Goal: Information Seeking & Learning: Learn about a topic

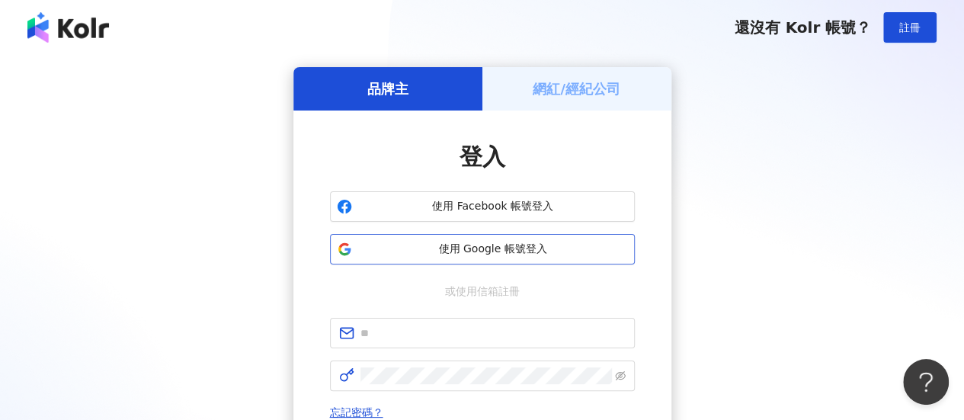
click at [485, 255] on span "使用 Google 帳號登入" at bounding box center [493, 249] width 270 height 15
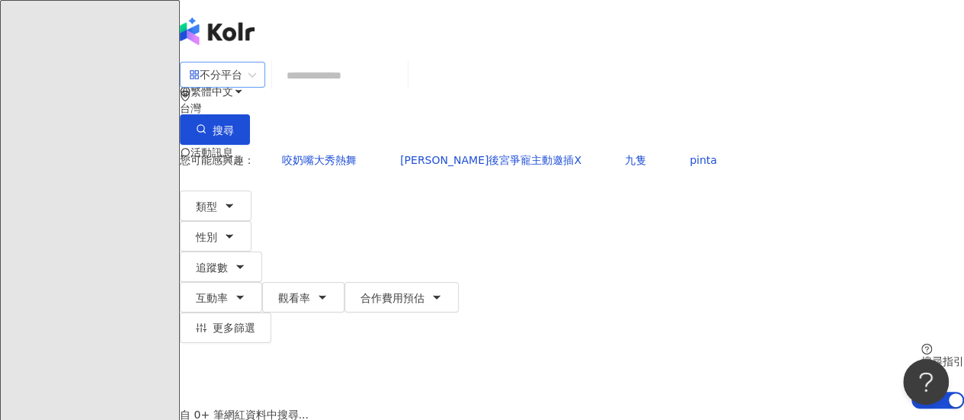
click at [242, 87] on div "不分平台" at bounding box center [215, 74] width 53 height 24
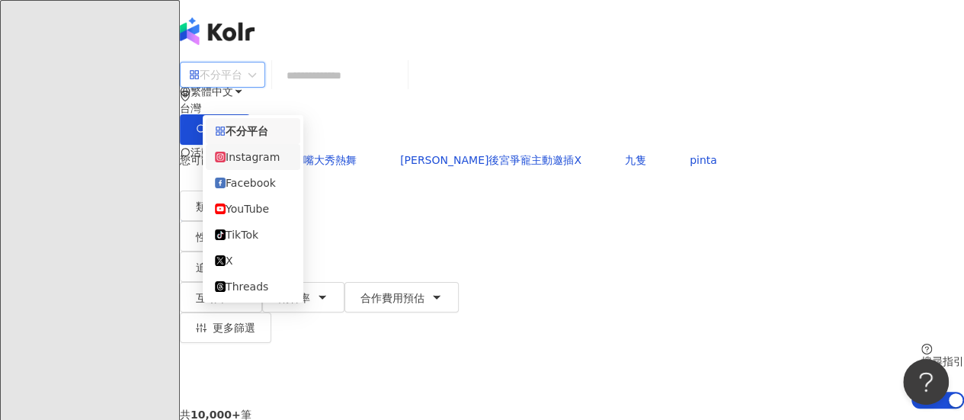
click at [264, 164] on div "Instagram" at bounding box center [253, 157] width 76 height 17
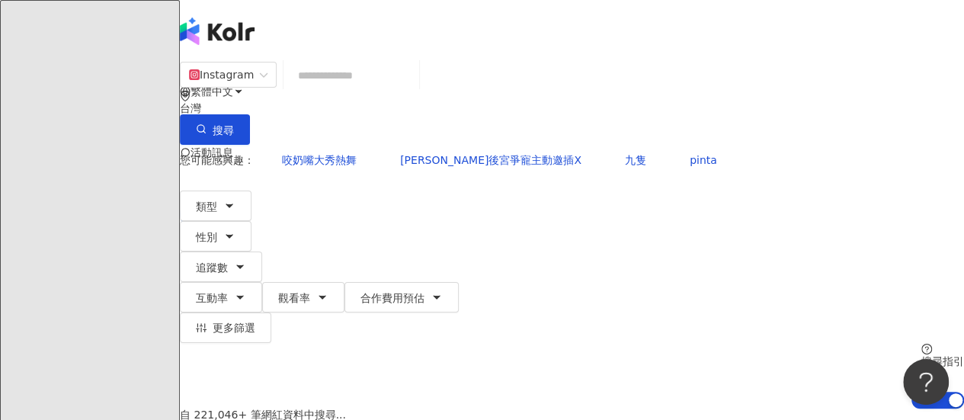
click at [375, 89] on input "search" at bounding box center [351, 75] width 123 height 29
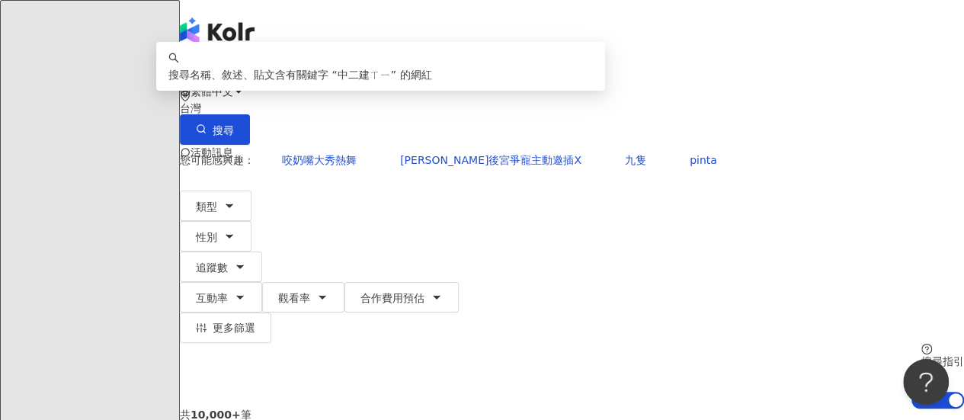
type input "****"
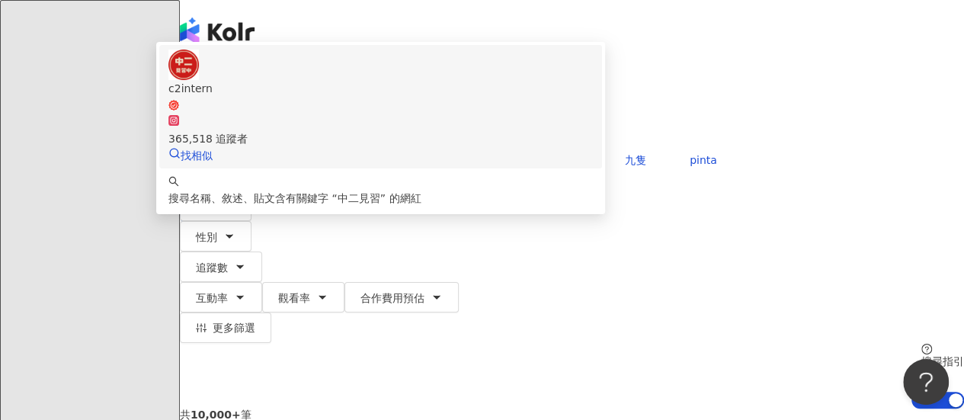
click at [408, 143] on div "365,518 追蹤者" at bounding box center [380, 138] width 424 height 17
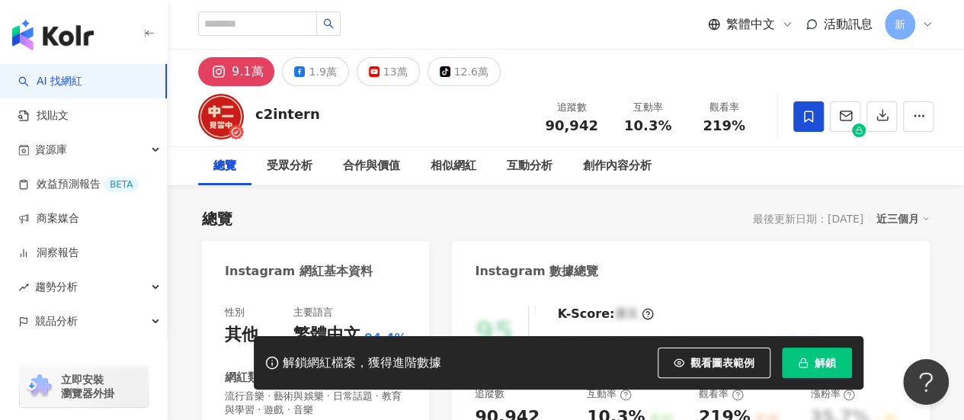
click at [829, 357] on span "解鎖" at bounding box center [825, 363] width 21 height 12
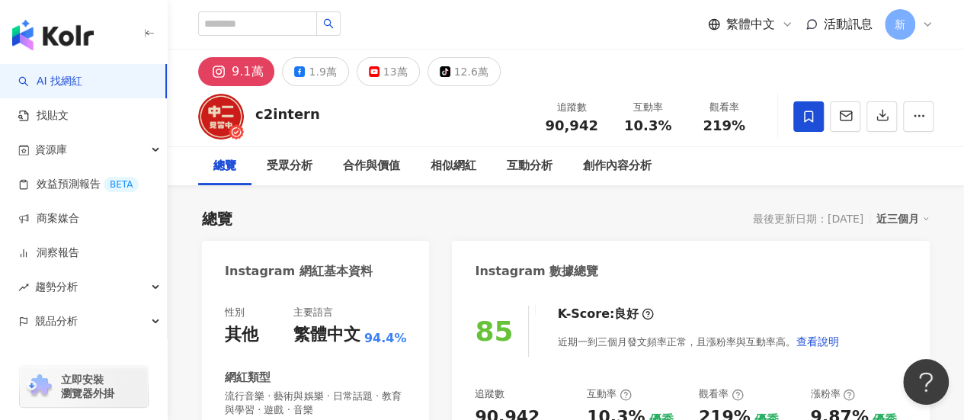
click at [574, 131] on span "90,942" at bounding box center [571, 125] width 53 height 16
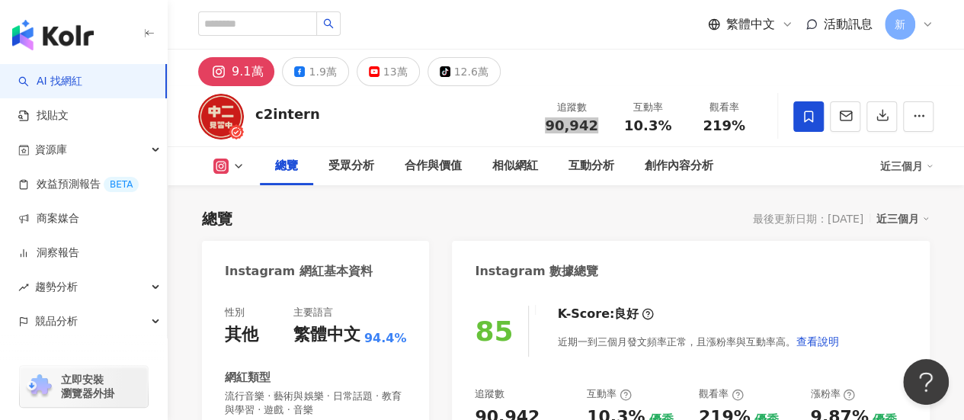
scroll to position [126, 0]
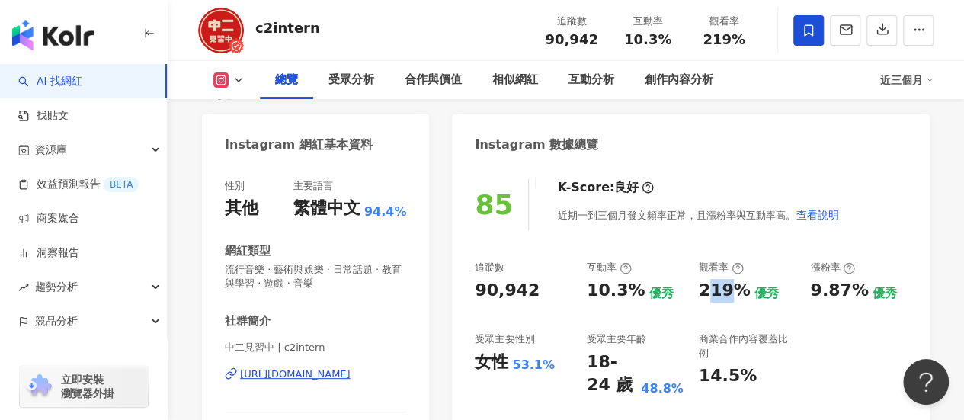
drag, startPoint x: 724, startPoint y: 290, endPoint x: 704, endPoint y: 289, distance: 19.8
click at [704, 289] on div "219%" at bounding box center [725, 291] width 52 height 24
click at [887, 189] on div "85 K-Score : 良好 近期一到三個月發文頻率正常，且漲粉率與互動率高。 查看說明" at bounding box center [691, 204] width 432 height 51
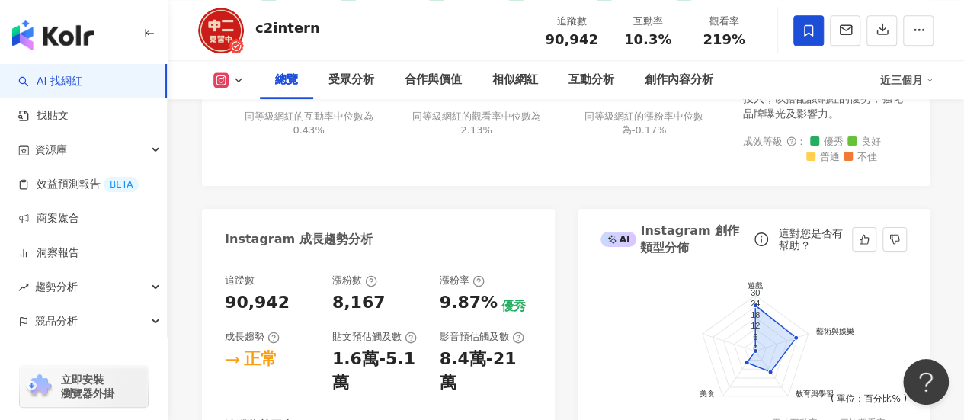
scroll to position [254, 0]
